Goal: Book appointment/travel/reservation

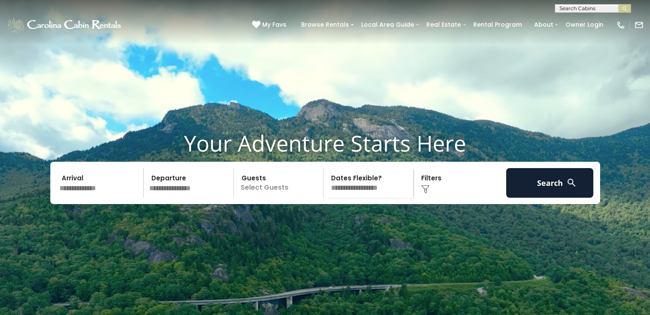
click at [98, 197] on input "text" at bounding box center [101, 183] width 88 height 30
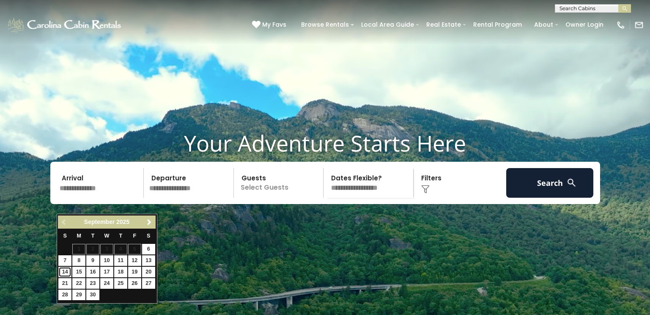
click at [66, 271] on link "14" at bounding box center [64, 271] width 13 height 11
type input "*******"
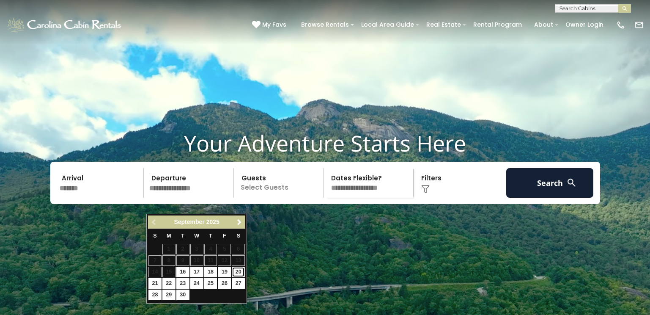
click at [235, 271] on link "20" at bounding box center [238, 271] width 13 height 11
type input "*******"
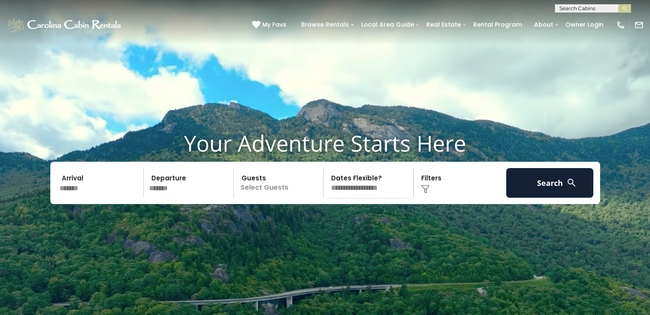
click at [271, 197] on p "Select Guests" at bounding box center [279, 183] width 87 height 30
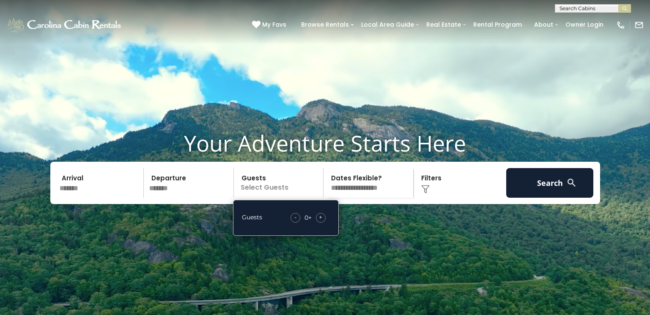
click at [322, 221] on span "+" at bounding box center [320, 217] width 3 height 8
click at [422, 193] on img at bounding box center [425, 189] width 8 height 8
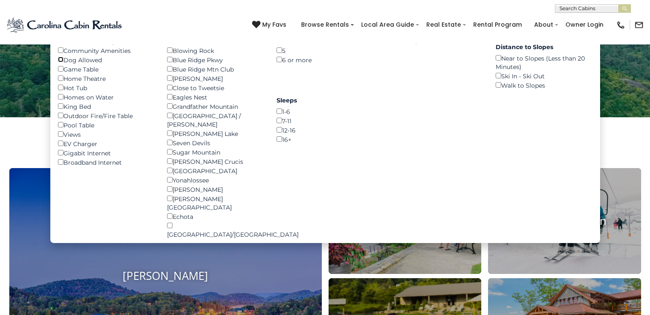
scroll to position [127, 0]
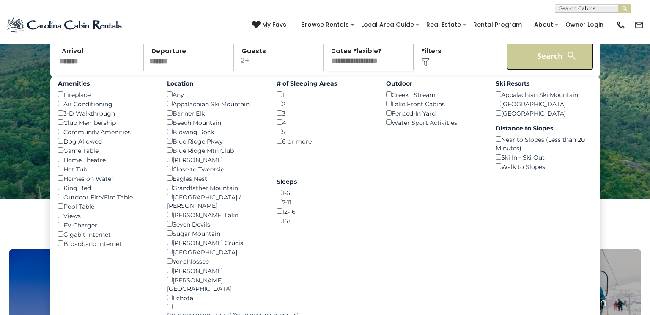
click at [547, 71] on button "Search" at bounding box center [550, 56] width 88 height 30
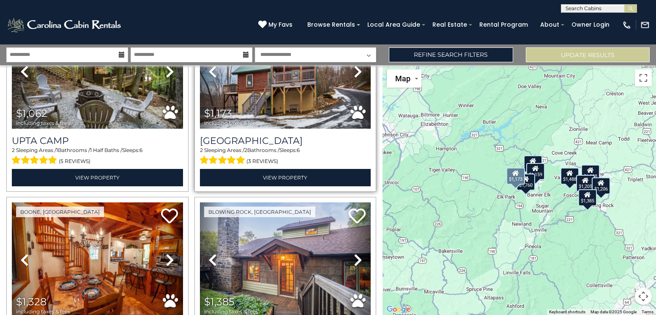
scroll to position [169, 0]
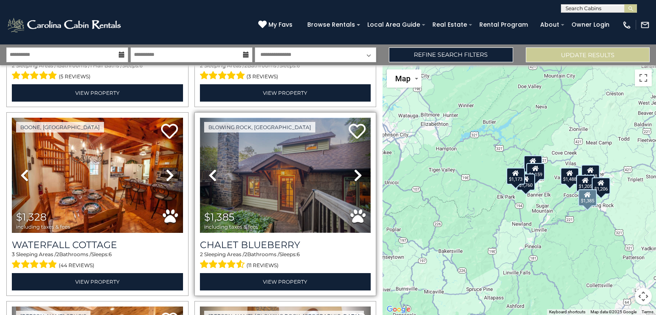
click at [260, 198] on img at bounding box center [285, 175] width 171 height 115
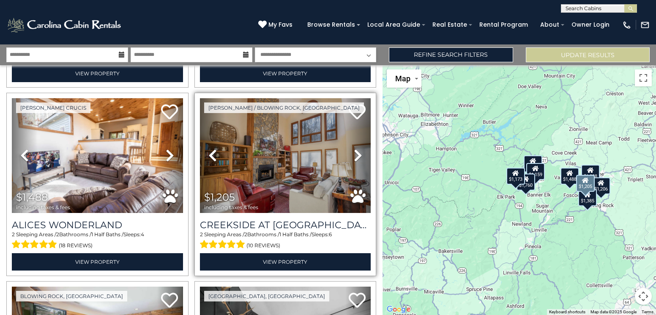
scroll to position [380, 0]
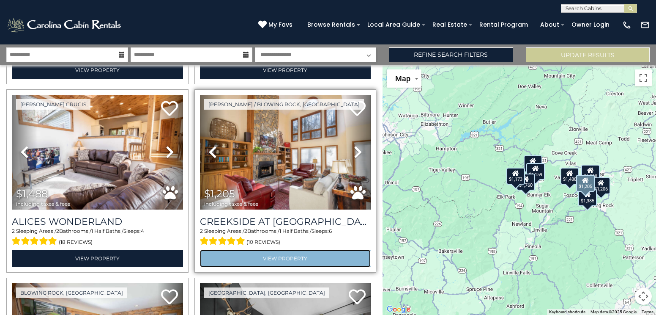
click at [266, 254] on link "View Property" at bounding box center [285, 257] width 171 height 17
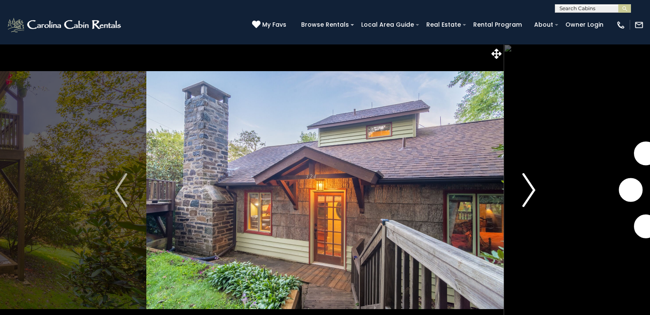
click at [535, 191] on img "Next" at bounding box center [529, 190] width 13 height 34
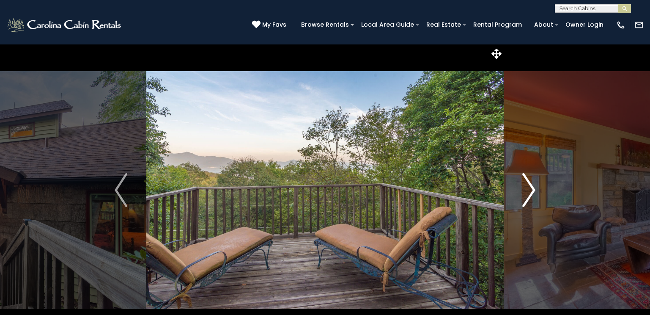
click at [535, 191] on img "Next" at bounding box center [529, 190] width 13 height 34
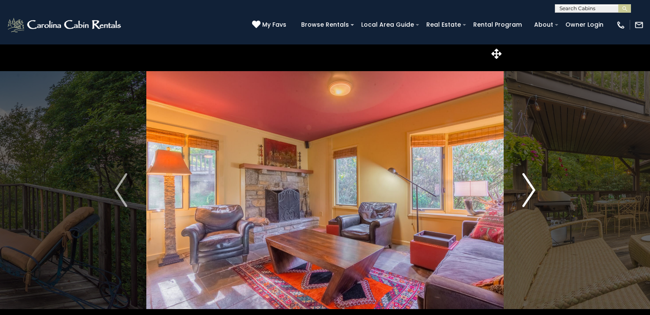
click at [535, 191] on img "Next" at bounding box center [529, 190] width 13 height 34
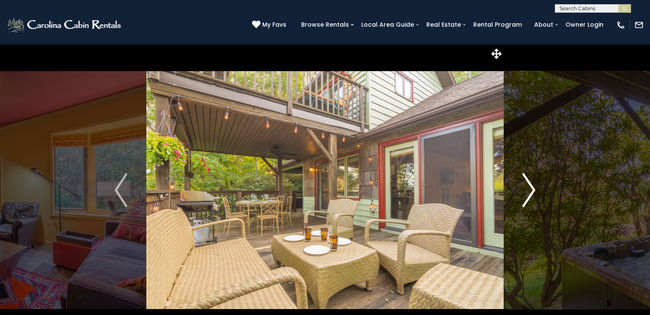
click at [535, 191] on img "Next" at bounding box center [529, 190] width 13 height 34
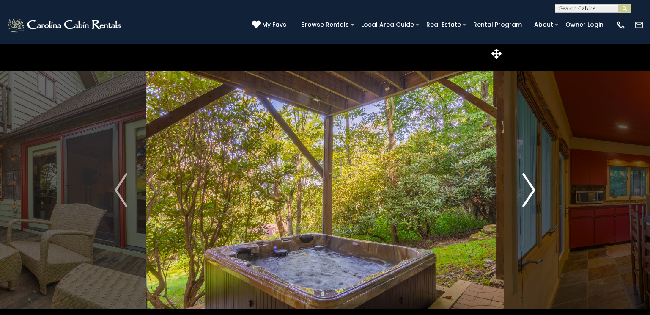
click at [535, 191] on img "Next" at bounding box center [529, 190] width 13 height 34
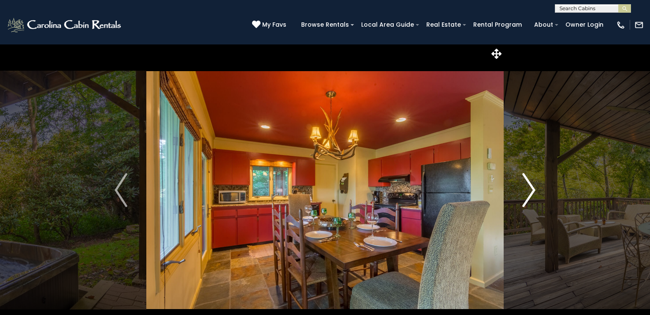
click at [535, 191] on img "Next" at bounding box center [529, 190] width 13 height 34
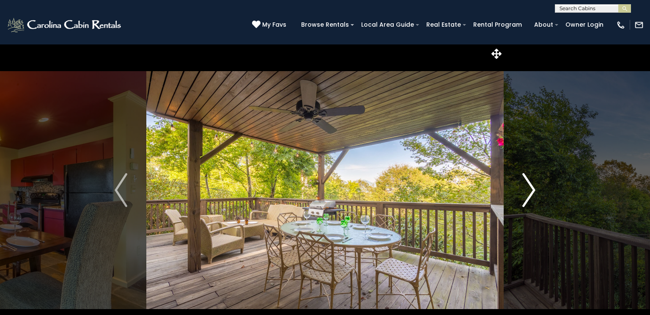
click at [535, 191] on img "Next" at bounding box center [529, 190] width 13 height 34
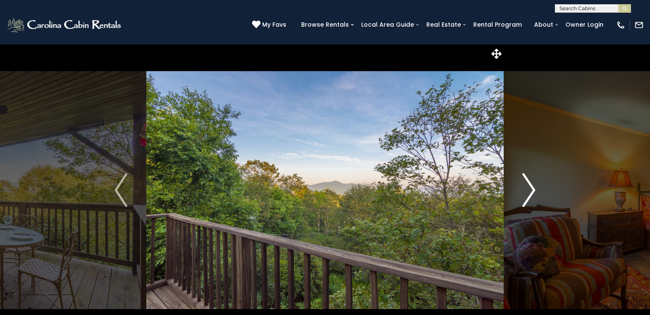
click at [535, 191] on img "Next" at bounding box center [529, 190] width 13 height 34
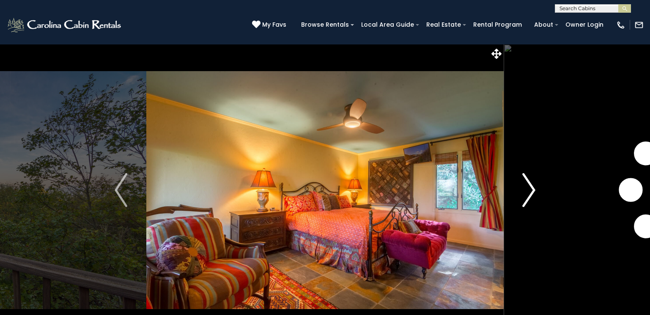
click at [535, 191] on img "Next" at bounding box center [529, 190] width 13 height 34
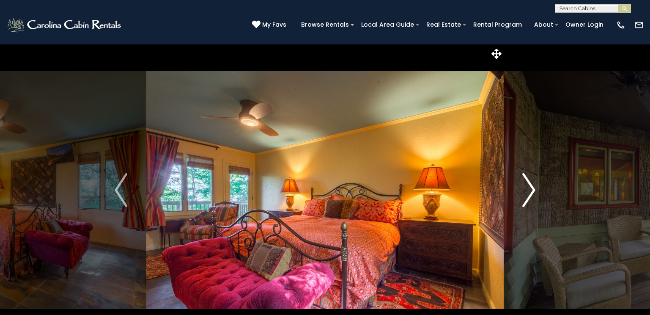
click at [535, 191] on img "Next" at bounding box center [529, 190] width 13 height 34
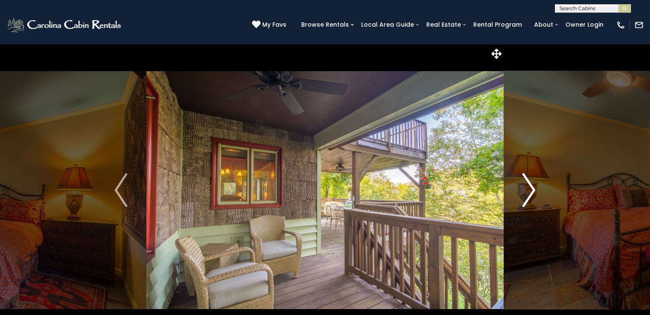
click at [535, 191] on img "Next" at bounding box center [529, 190] width 13 height 34
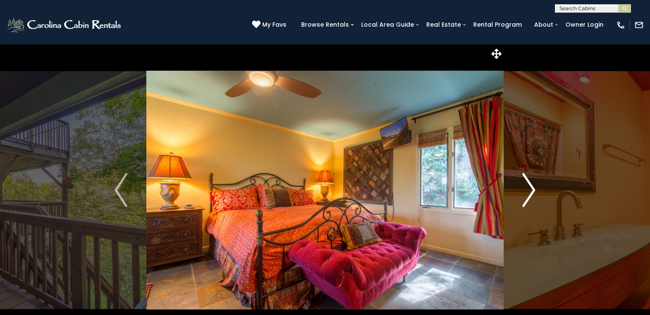
click at [535, 191] on img "Next" at bounding box center [529, 190] width 13 height 34
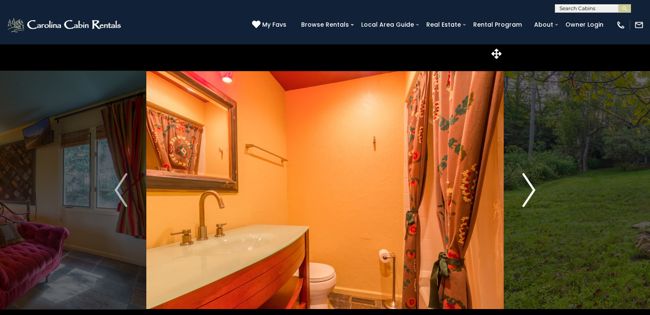
click at [535, 191] on img "Next" at bounding box center [529, 190] width 13 height 34
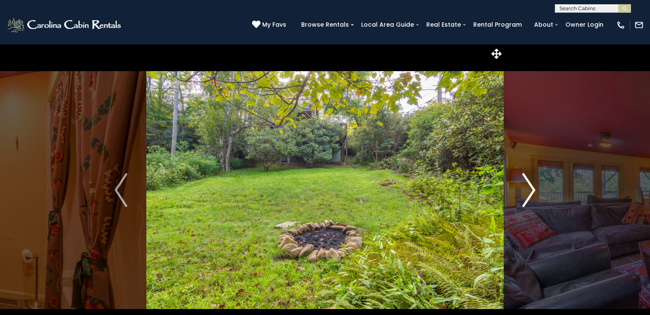
click at [535, 191] on img "Next" at bounding box center [529, 190] width 13 height 34
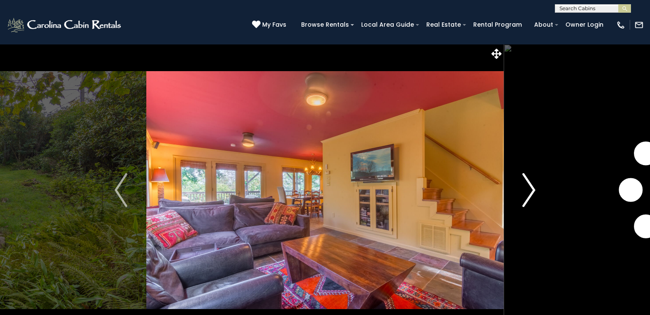
click at [535, 191] on img "Next" at bounding box center [529, 190] width 13 height 34
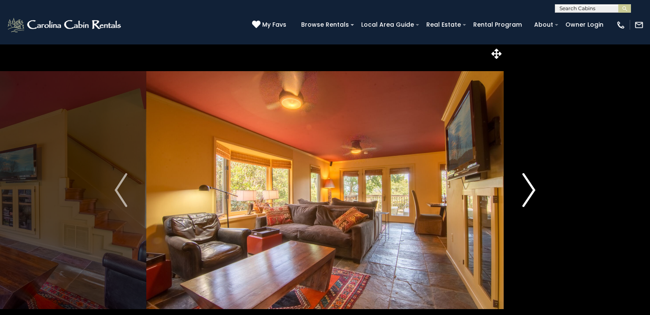
click at [535, 191] on img "Next" at bounding box center [529, 190] width 13 height 34
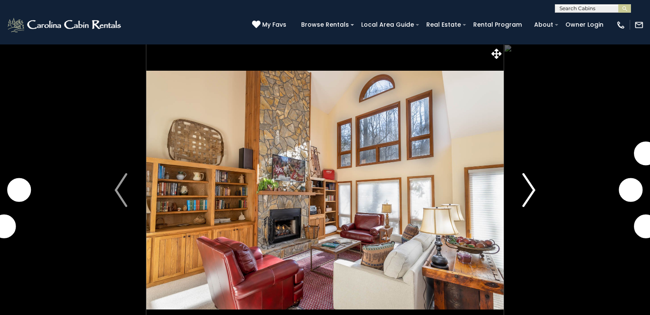
click at [534, 191] on img "Next" at bounding box center [529, 190] width 13 height 34
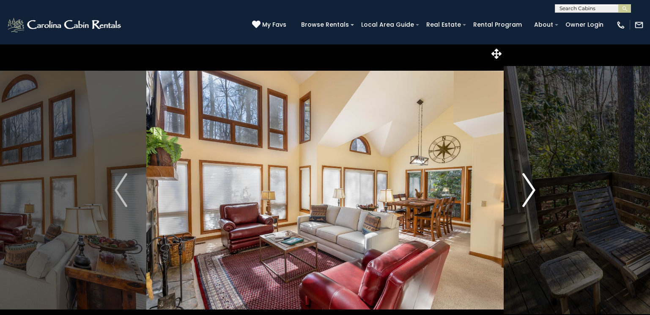
click at [530, 189] on img "Next" at bounding box center [529, 190] width 13 height 34
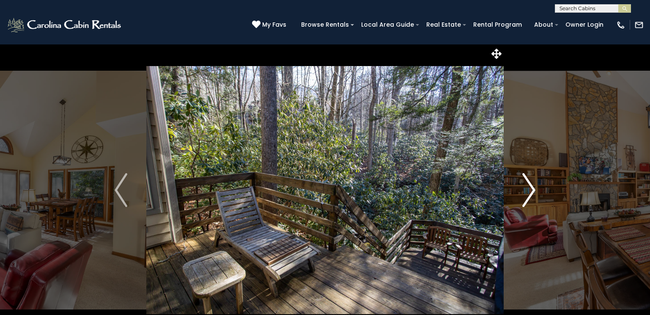
click at [530, 189] on img "Next" at bounding box center [529, 190] width 13 height 34
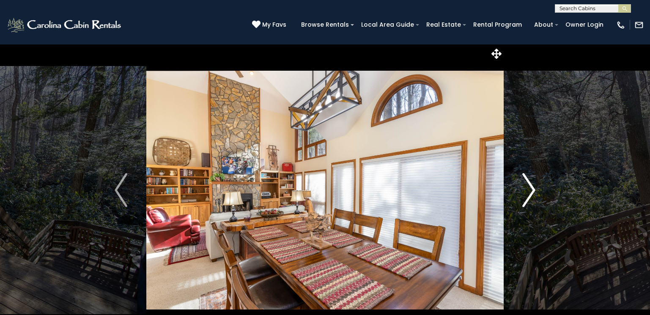
click at [530, 189] on img "Next" at bounding box center [529, 190] width 13 height 34
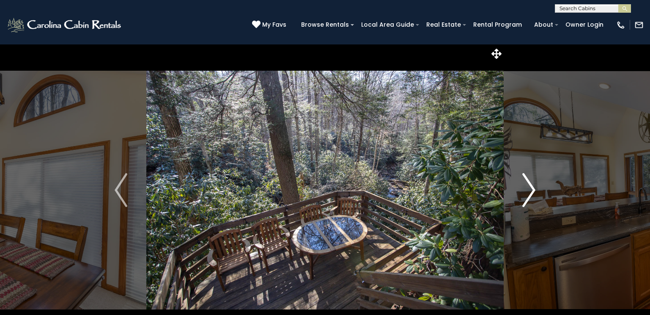
click at [530, 189] on img "Next" at bounding box center [529, 190] width 13 height 34
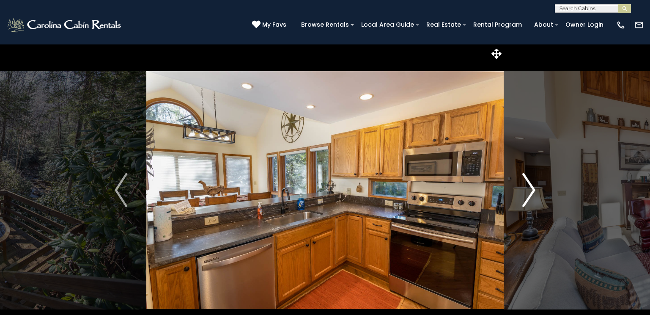
click at [530, 189] on img "Next" at bounding box center [529, 190] width 13 height 34
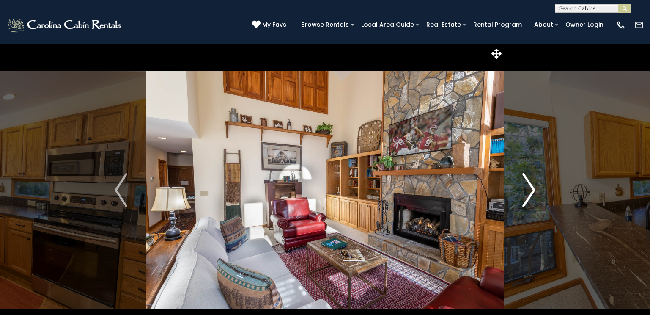
click at [530, 189] on img "Next" at bounding box center [529, 190] width 13 height 34
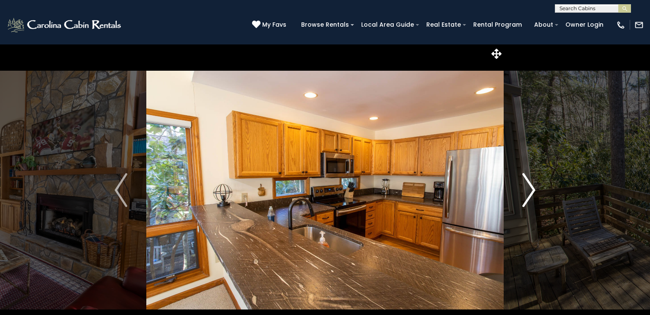
click at [530, 189] on img "Next" at bounding box center [529, 190] width 13 height 34
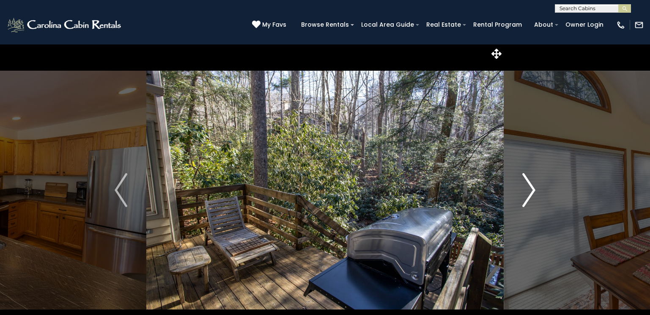
click at [530, 189] on img "Next" at bounding box center [529, 190] width 13 height 34
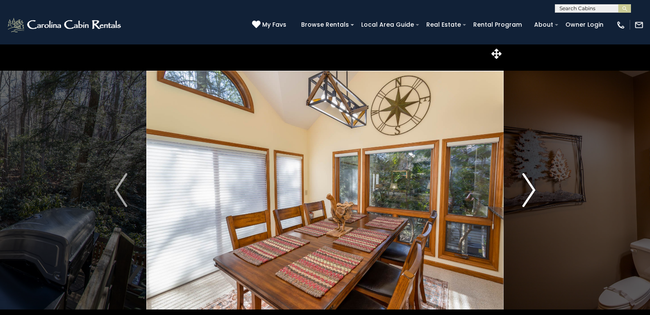
click at [530, 189] on img "Next" at bounding box center [529, 190] width 13 height 34
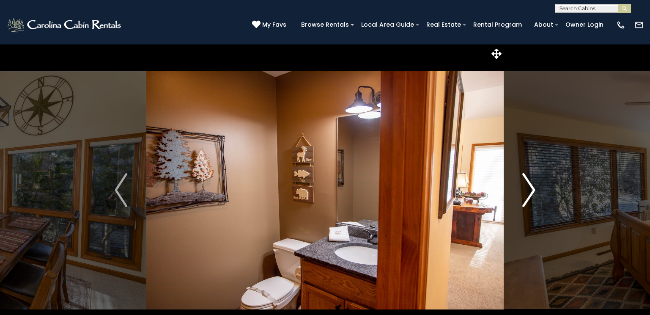
click at [530, 189] on img "Next" at bounding box center [529, 190] width 13 height 34
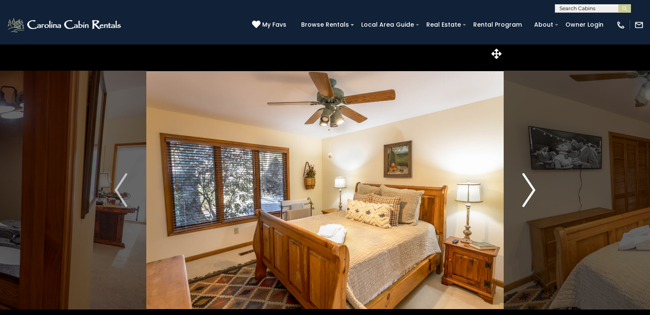
click at [530, 189] on img "Next" at bounding box center [529, 190] width 13 height 34
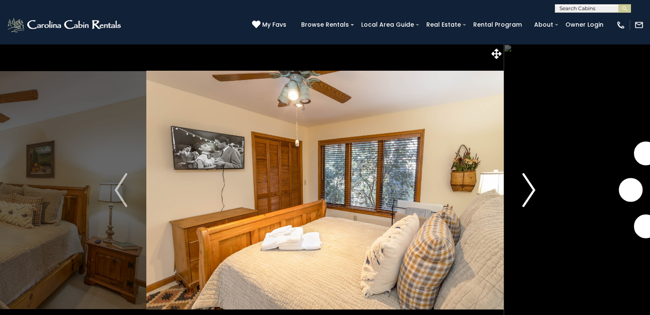
click at [530, 189] on img "Next" at bounding box center [529, 190] width 13 height 34
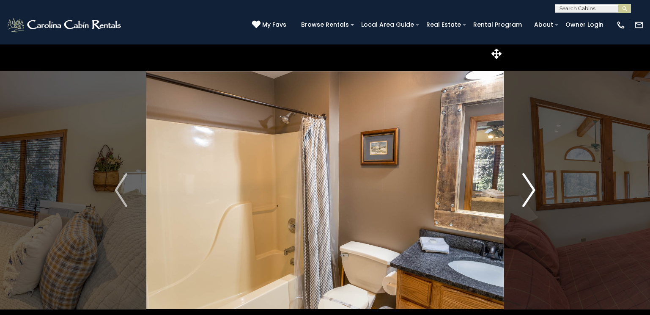
click at [530, 189] on img "Next" at bounding box center [529, 190] width 13 height 34
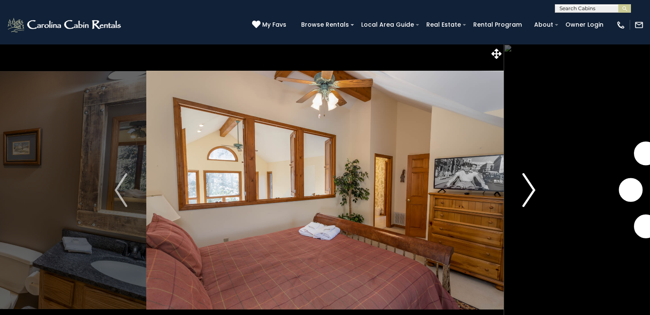
click at [530, 189] on img "Next" at bounding box center [529, 190] width 13 height 34
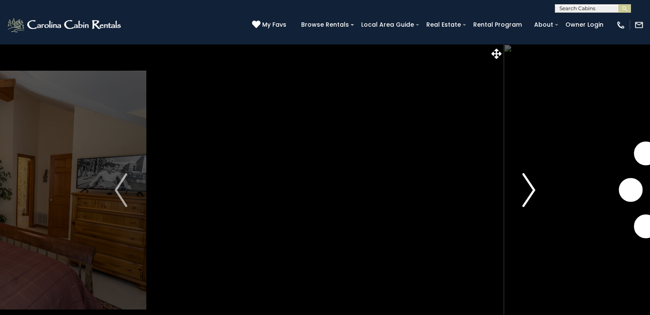
click at [530, 189] on img "Next" at bounding box center [529, 190] width 13 height 34
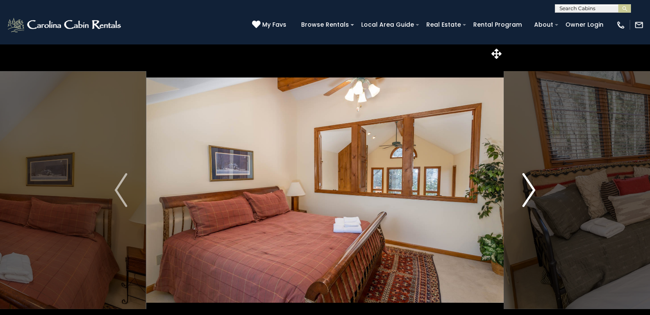
click at [530, 189] on img "Next" at bounding box center [529, 190] width 13 height 34
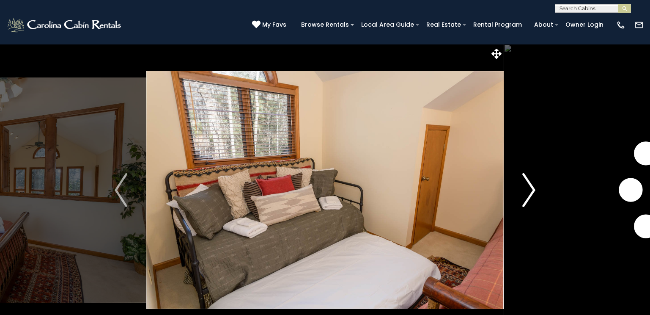
click at [530, 189] on img "Next" at bounding box center [529, 190] width 13 height 34
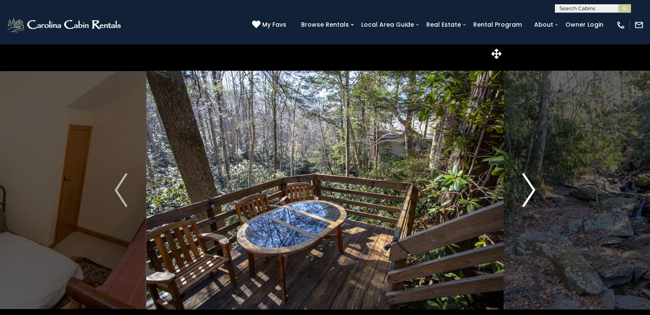
click at [530, 189] on img "Next" at bounding box center [529, 190] width 13 height 34
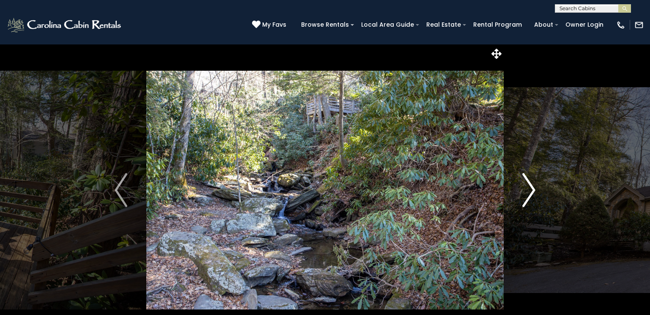
click at [530, 189] on img "Next" at bounding box center [529, 190] width 13 height 34
